Goal: Find specific page/section: Find specific page/section

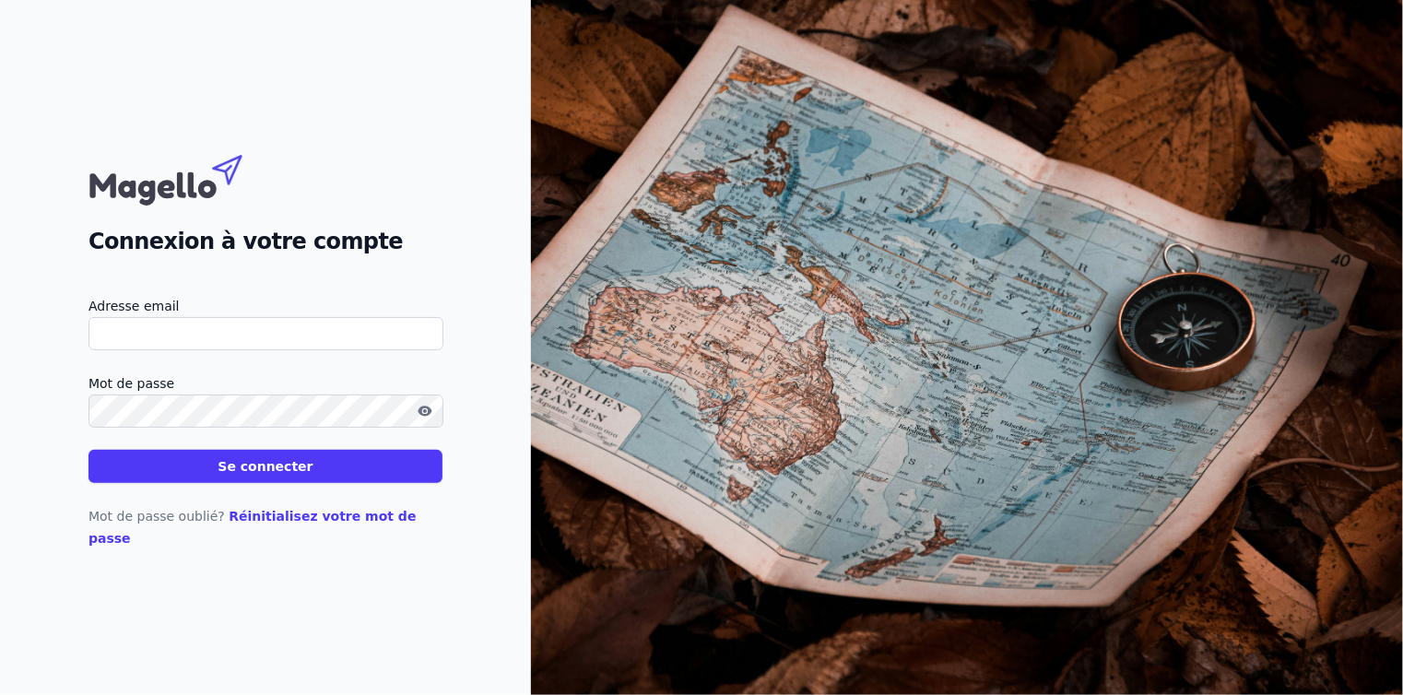
click at [161, 350] on input "Adresse email" at bounding box center [265, 333] width 355 height 33
type input "[EMAIL_ADDRESS][DOMAIN_NAME]"
click at [240, 470] on button "Se connecter" at bounding box center [265, 466] width 354 height 33
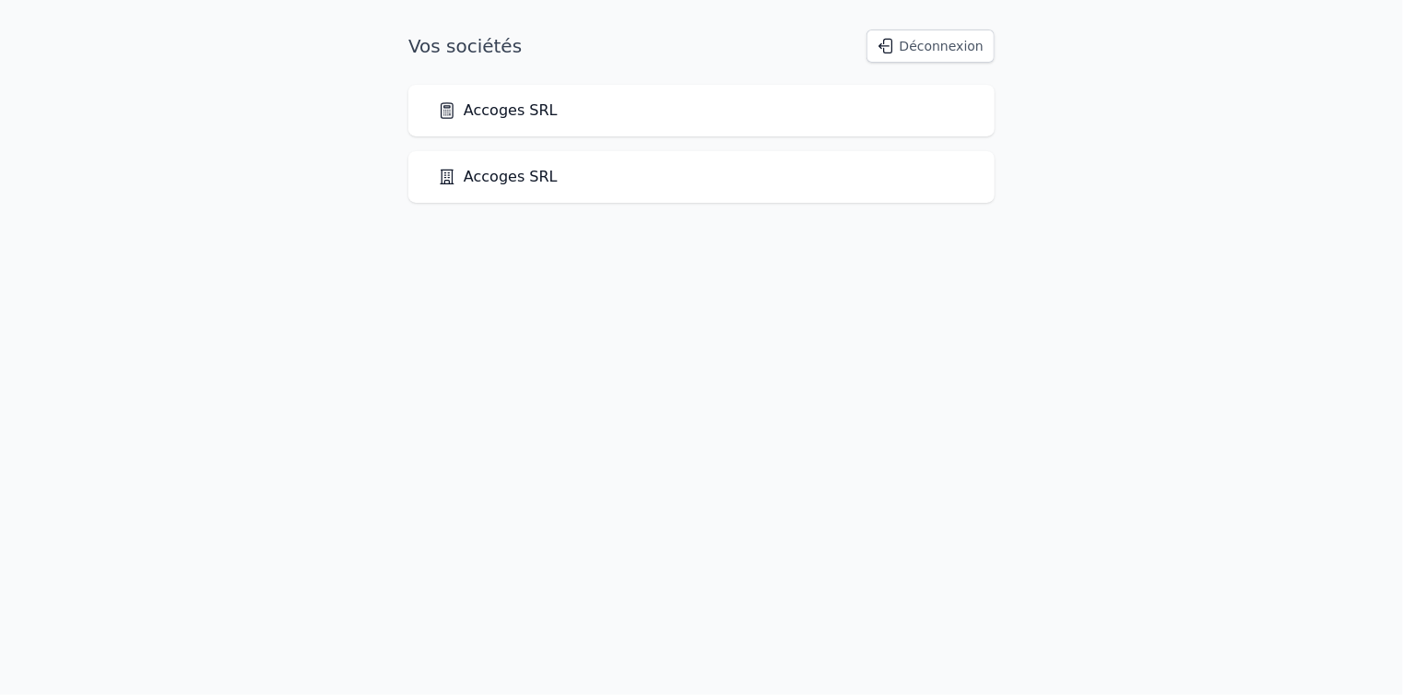
click at [460, 118] on link "Accoges SRL" at bounding box center [498, 111] width 120 height 22
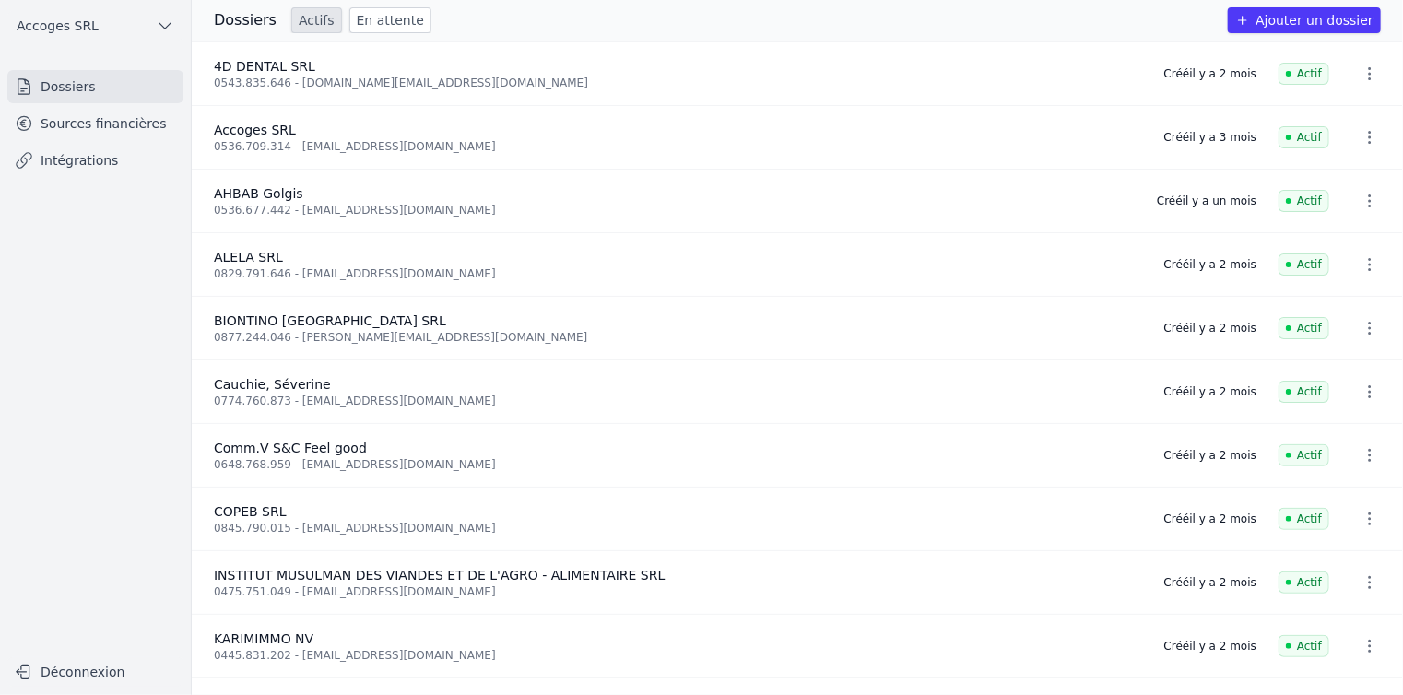
click at [123, 131] on link "Sources financières" at bounding box center [95, 123] width 176 height 33
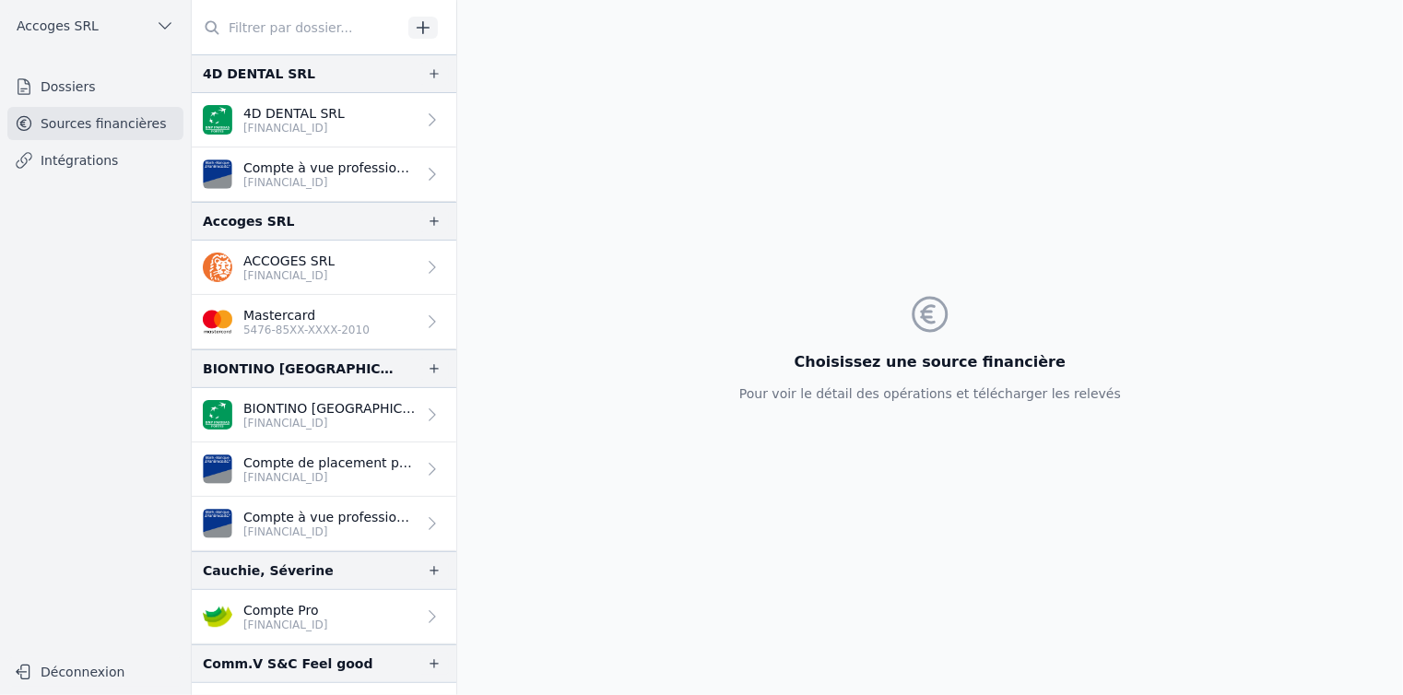
click at [288, 256] on p "ACCOGES SRL" at bounding box center [288, 261] width 91 height 18
